Goal: Transaction & Acquisition: Purchase product/service

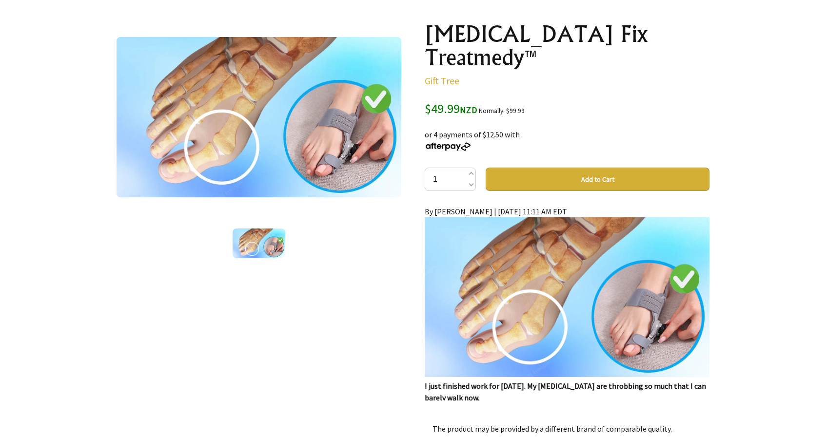
click at [593, 168] on button "Add to Cart" at bounding box center [597, 179] width 224 height 23
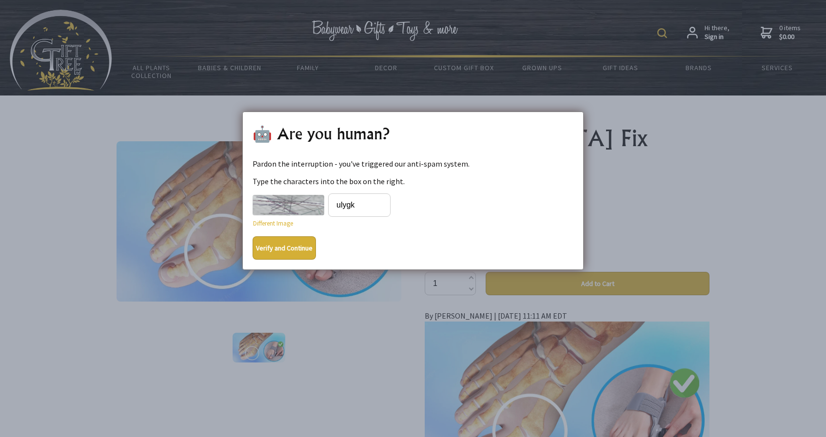
type input "ulygk"
click at [285, 248] on button "Verify and Continue" at bounding box center [283, 247] width 63 height 23
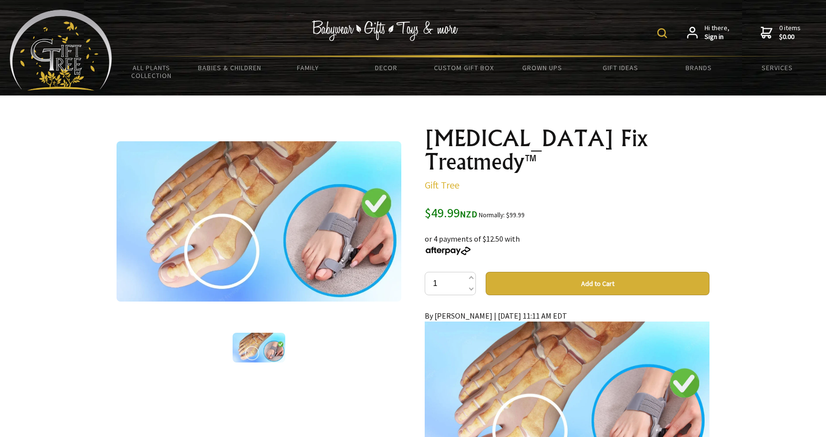
click at [583, 272] on button "Add to Cart" at bounding box center [597, 283] width 224 height 23
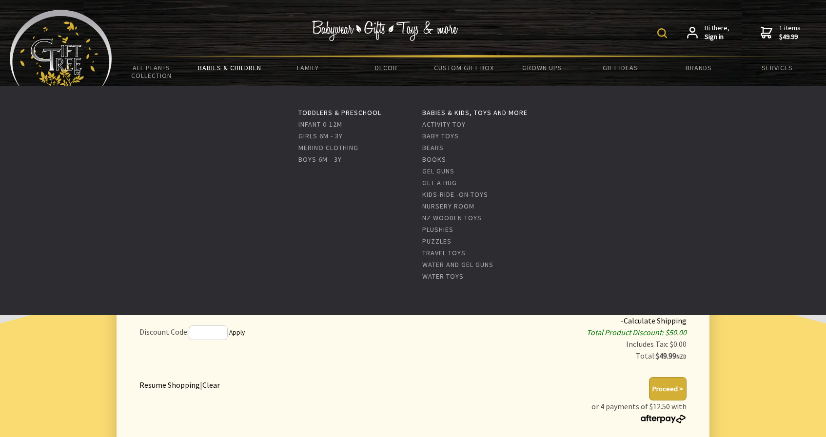
click at [248, 65] on link "Babies & Children" at bounding box center [229, 68] width 78 height 20
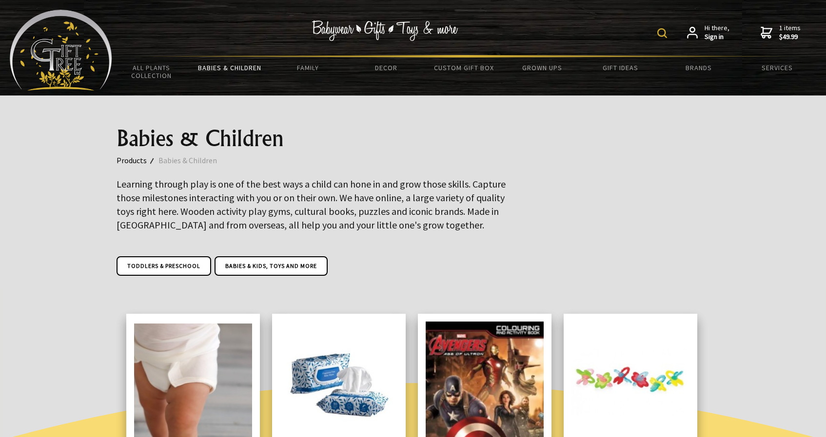
click at [771, 32] on icon at bounding box center [766, 33] width 12 height 12
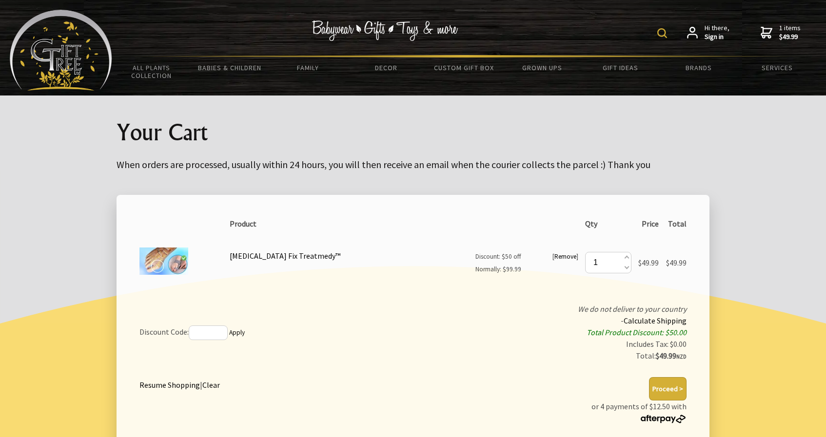
click at [786, 36] on strong "$49.99" at bounding box center [789, 37] width 21 height 9
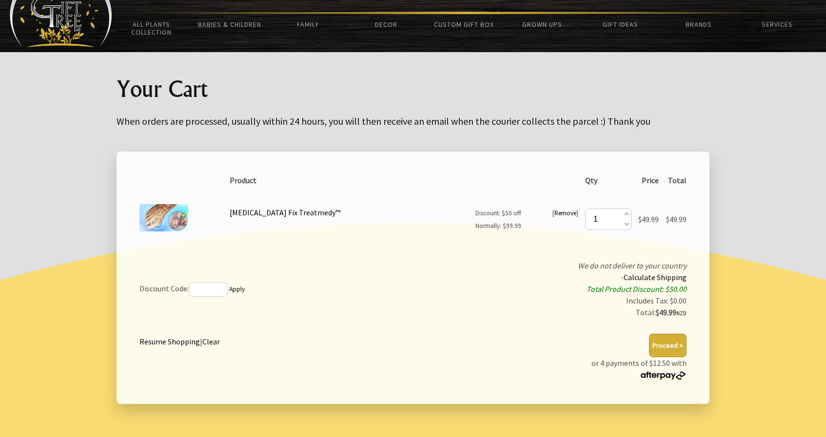
scroll to position [50, 0]
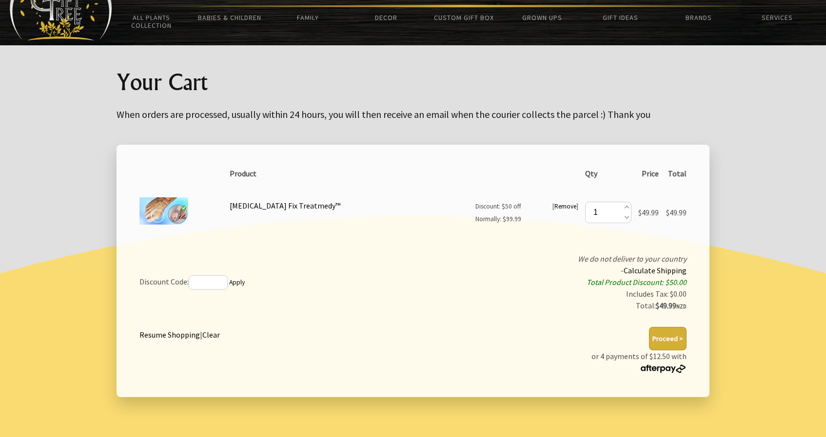
click at [672, 337] on button "Proceed >" at bounding box center [668, 338] width 38 height 23
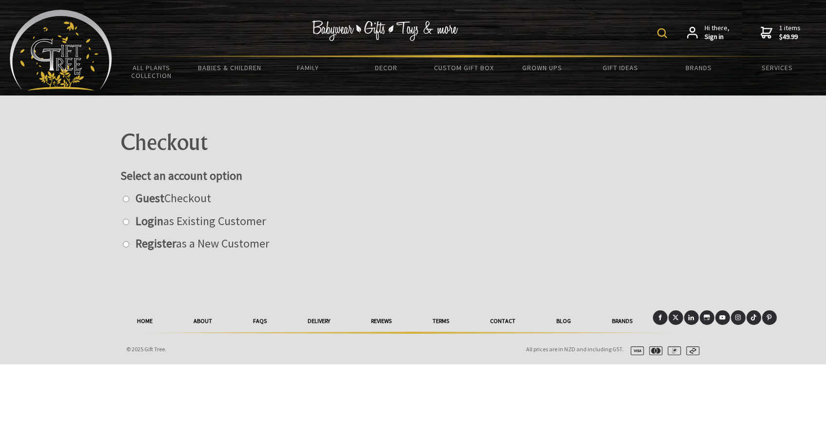
click at [131, 196] on label "Guest Checkout" at bounding box center [171, 198] width 80 height 15
click at [129, 196] on input "radio" at bounding box center [126, 199] width 6 height 6
radio input "true"
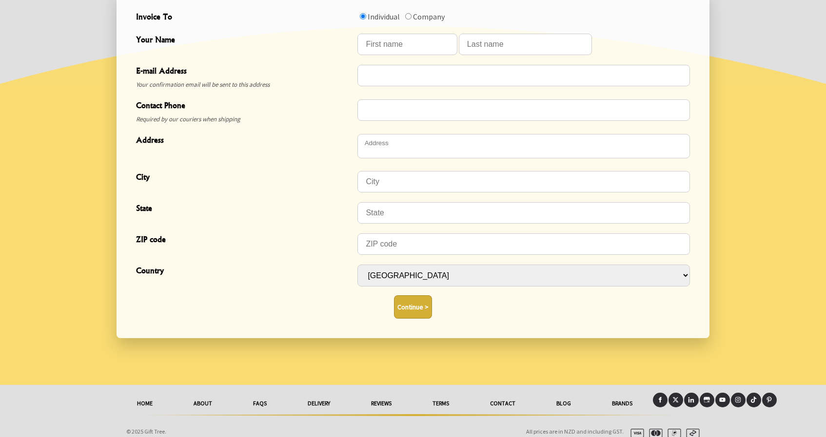
scroll to position [331, 0]
